Goal: Task Accomplishment & Management: Use online tool/utility

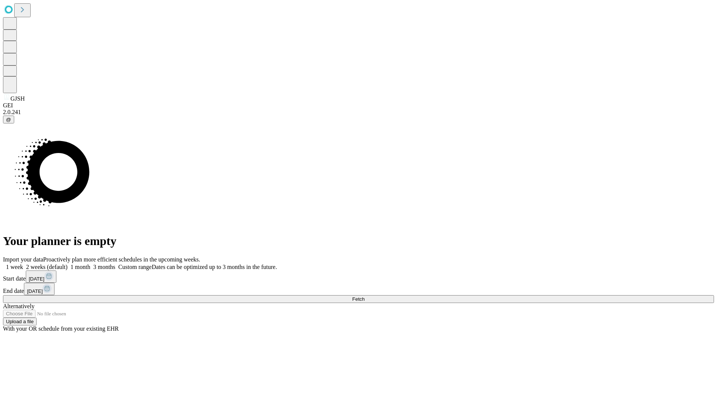
click at [365, 296] on span "Fetch" at bounding box center [358, 299] width 12 height 6
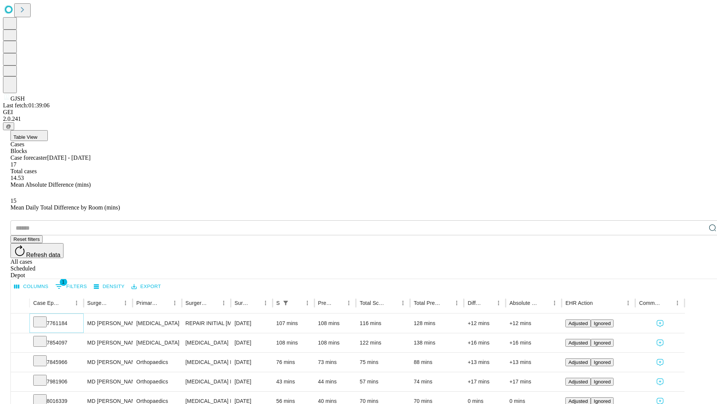
click at [44, 317] on icon at bounding box center [39, 320] width 7 height 7
